Goal: Information Seeking & Learning: Learn about a topic

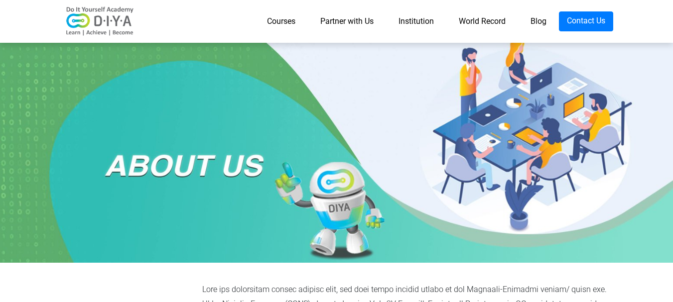
click at [274, 22] on link "Courses" at bounding box center [280, 21] width 53 height 20
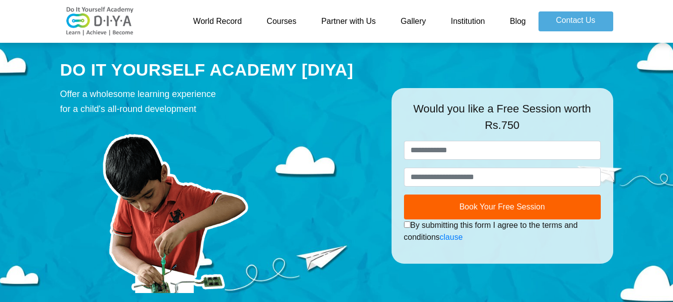
click at [471, 19] on link "Institution" at bounding box center [467, 21] width 59 height 20
